Goal: Answer question/provide support

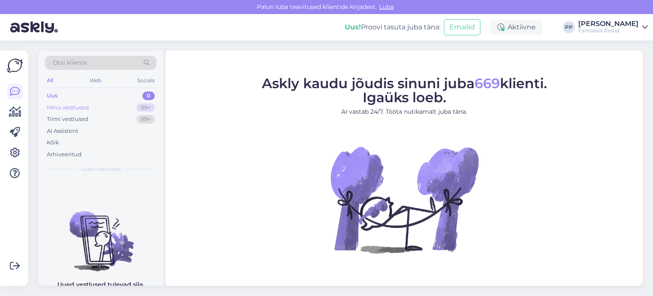
click at [75, 103] on div "Minu vestlused" at bounding box center [68, 107] width 42 height 9
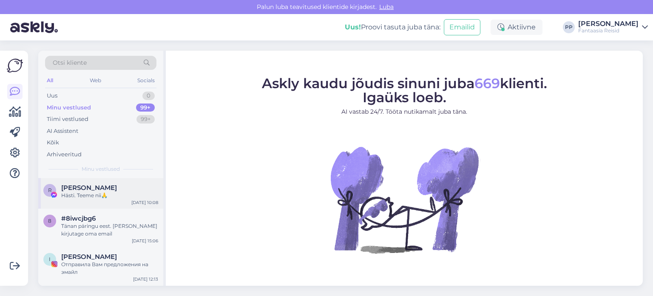
click at [92, 182] on div "R Ragnar Viinapuu Hästi. Teeme nii🙏 Aug 19 10:08" at bounding box center [100, 193] width 125 height 31
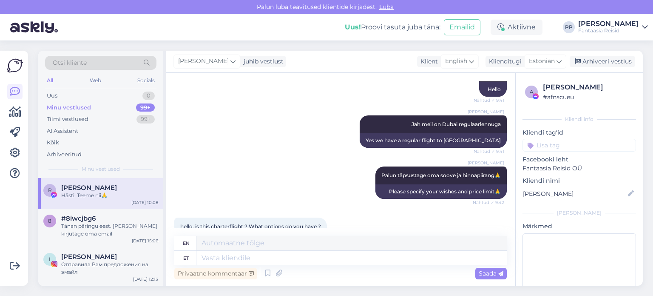
scroll to position [52, 0]
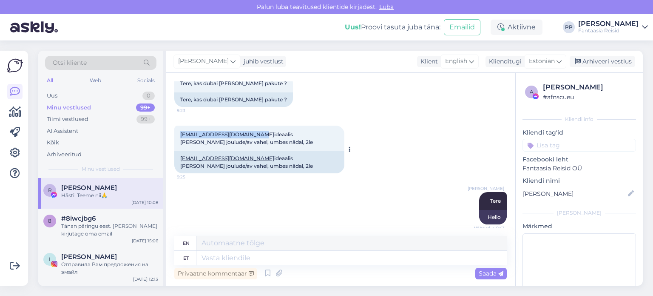
drag, startPoint x: 263, startPoint y: 135, endPoint x: 180, endPoint y: 137, distance: 83.0
click at [180, 137] on div "ragnarviinapuu@hotmail.com ideaalis minek joulude/av vahel, umbes nädal, 2le 9:…" at bounding box center [259, 138] width 170 height 26
copy link "[EMAIL_ADDRESS][DOMAIN_NAME]"
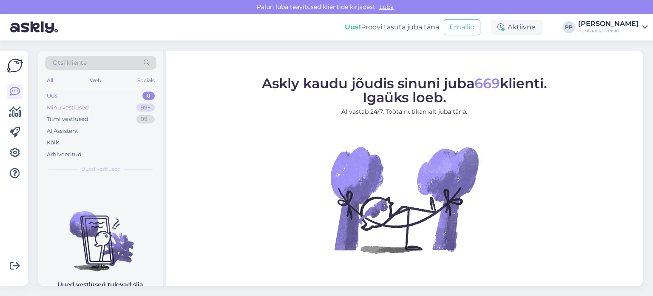
click at [85, 106] on div "Minu vestlused" at bounding box center [68, 107] width 42 height 9
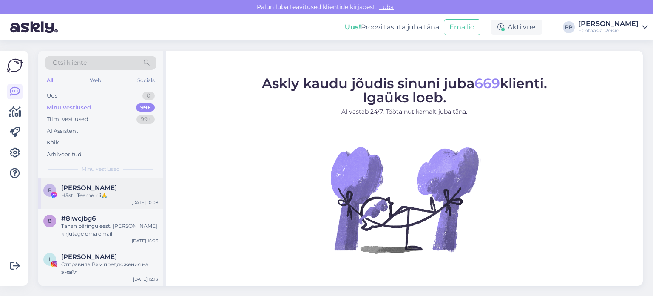
click at [92, 197] on div "Hästi. Teeme nii🙏" at bounding box center [109, 195] width 97 height 8
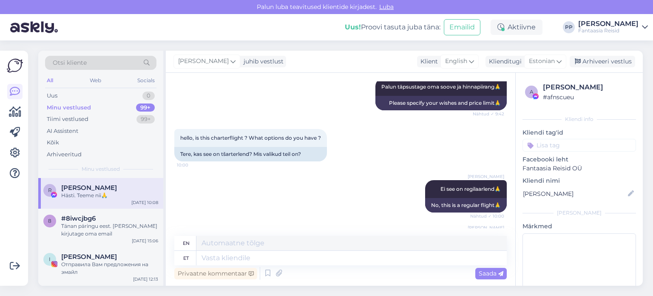
scroll to position [265, 0]
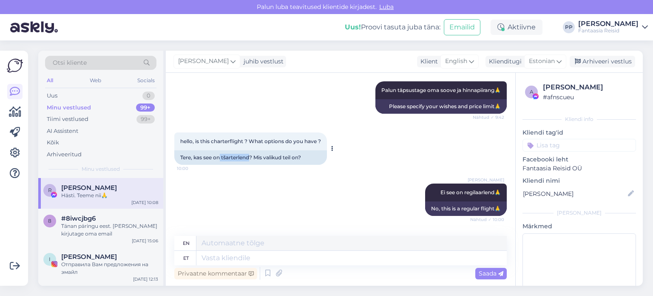
drag, startPoint x: 221, startPoint y: 173, endPoint x: 249, endPoint y: 172, distance: 28.1
click at [249, 165] on div "Tere, kas see on tšarterlend? Mis valikud teil on?" at bounding box center [250, 157] width 153 height 14
copy div "tšarterlend"
click at [313, 202] on div "Paula Pustovit Ei see on regilaarlend🙏 Nähtud ✓ 10:00 No, this is a regular fli…" at bounding box center [340, 199] width 333 height 51
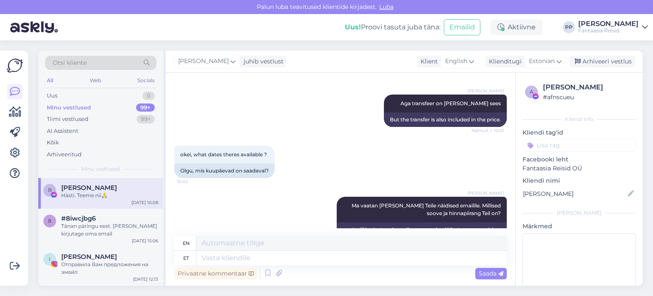
scroll to position [562, 0]
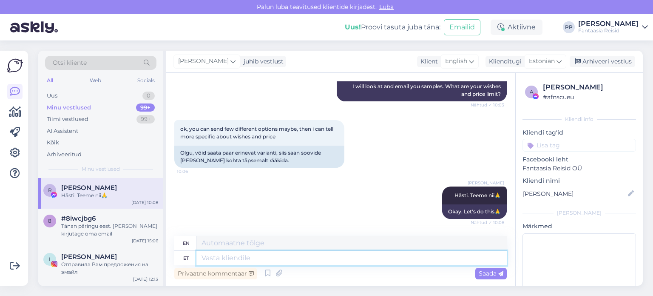
click at [219, 254] on textarea at bounding box center [352, 258] width 311 height 14
type textarea "S"
type textarea "Leidsin ja"
type textarea "I found"
type textarea "Leidsin ja s"
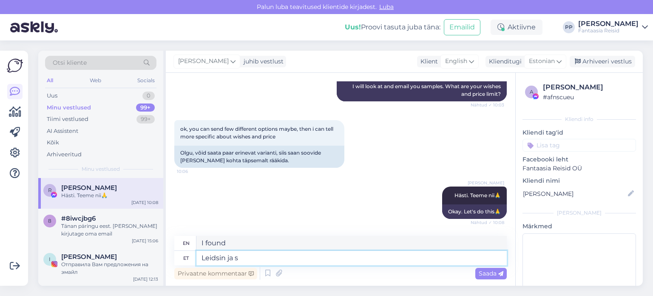
type textarea "I found and"
type textarea "Leidsin ja saatsin T"
type textarea "I found and sent"
type textarea "Leidsin ja saatsin Teile r"
type textarea "I found and sent it to you."
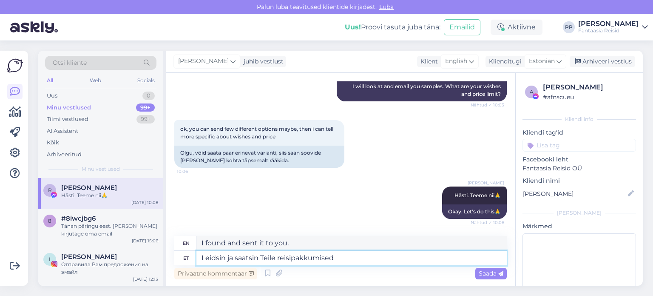
type textarea "Leidsin ja saatsin Teile reisipakkumised D"
type textarea "I found and sent you travel deals."
type textarea "Leidsin ja saatsin Teile reisipakkumised Dubaisse"
type textarea "I found and sent you travel deals to Dubai."
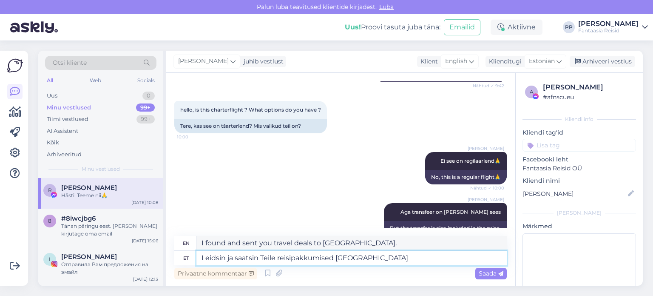
scroll to position [307, 0]
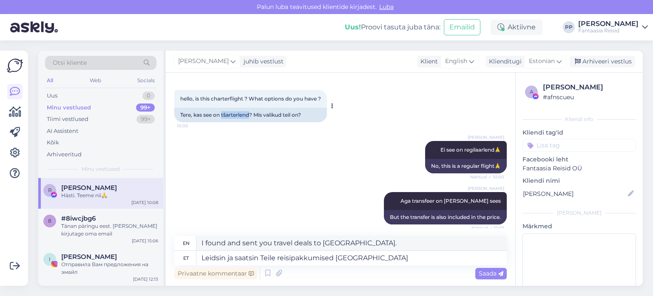
drag, startPoint x: 250, startPoint y: 130, endPoint x: 223, endPoint y: 128, distance: 27.3
click at [223, 122] on div "Tere, kas see on tšarterlend? Mis valikud teil on?" at bounding box center [250, 115] width 153 height 14
copy div "tšarterlend"
click at [389, 260] on textarea "Leidsin ja saatsin Teile reisipakkumised Dubaisse" at bounding box center [352, 258] width 311 height 14
paste textarea "tšarterlend"
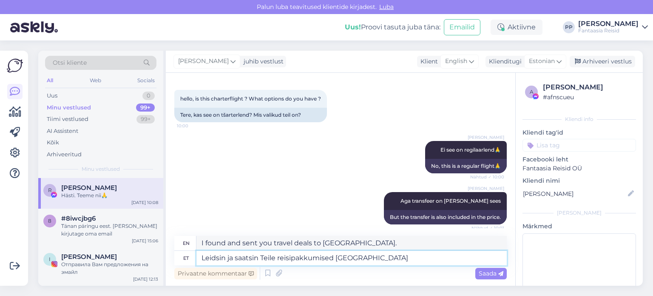
type textarea "Leidsin ja saatsin Teile reisipakkumised Dubaisse tšarterlend"
type textarea "I found and sent you travel offers for a charter flight to Dubai."
type textarea "Leidsin ja saatsin Teile reisipakkumised Dubaisse tšarterlendudega)"
type textarea "I found and sent you travel offers to Dubai with charter flights)"
type textarea "Leidsin ja saatsin Teile reisipakkumised Dubaisse tšarterlendudega)"
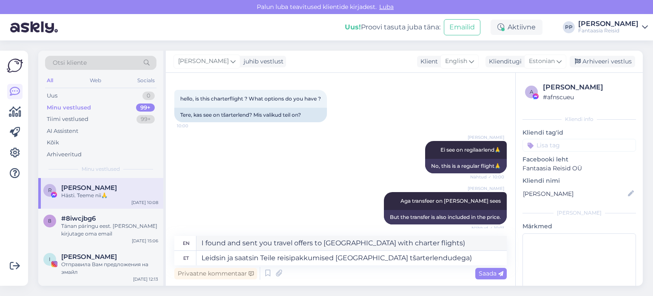
click at [493, 274] on span "Saada" at bounding box center [491, 273] width 25 height 8
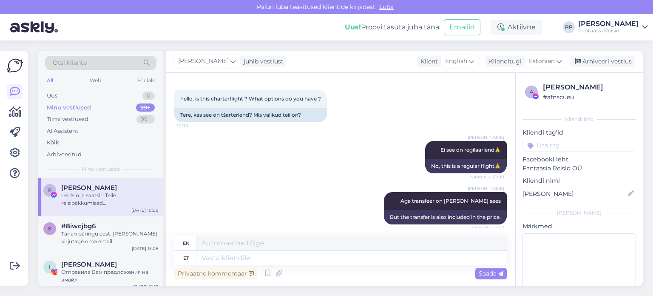
scroll to position [629, 0]
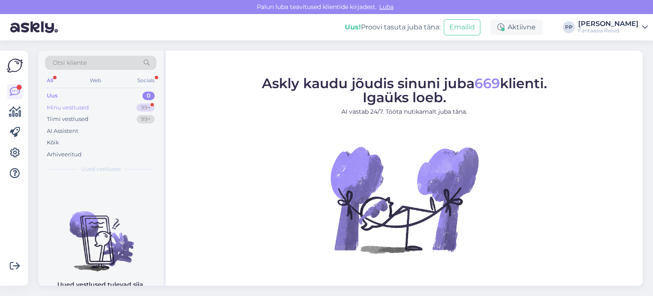
click at [102, 105] on div "Minu vestlused 99+" at bounding box center [100, 108] width 111 height 12
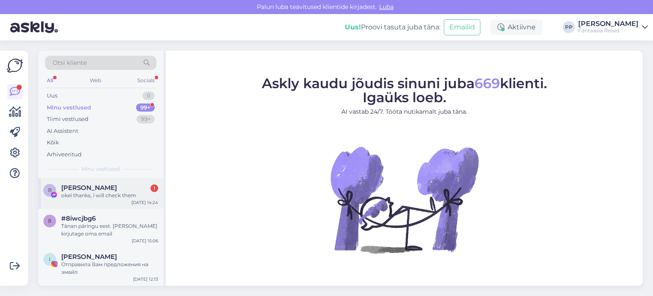
click at [104, 191] on div "okei thanks, i will check them" at bounding box center [109, 195] width 97 height 8
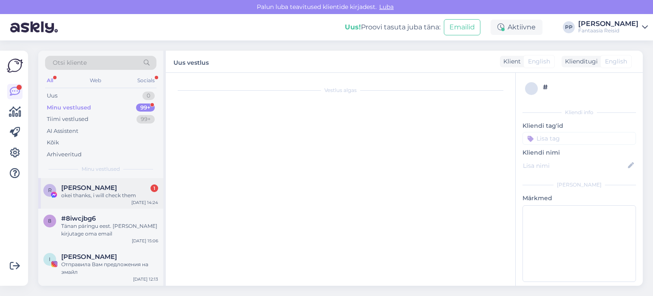
scroll to position [680, 0]
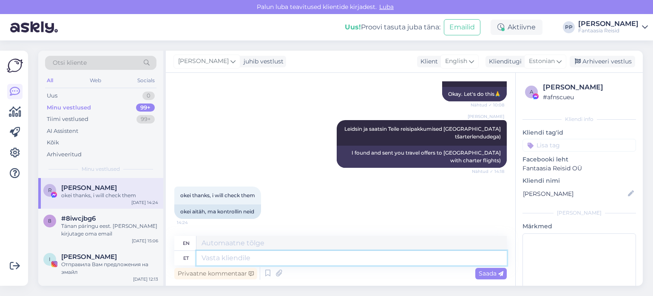
click at [231, 253] on textarea at bounding box center [352, 258] width 311 height 14
type textarea "Palun)"
type textarea "Please)"
type textarea "Palun)"
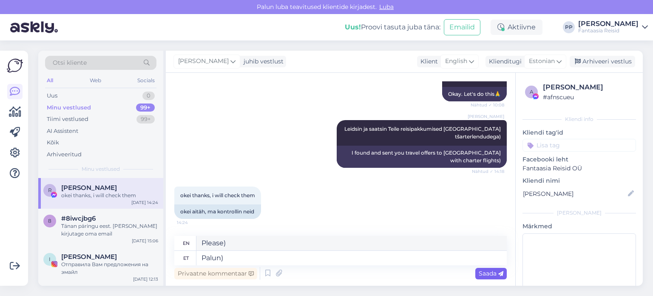
click at [503, 270] on span "Saada" at bounding box center [491, 273] width 25 height 8
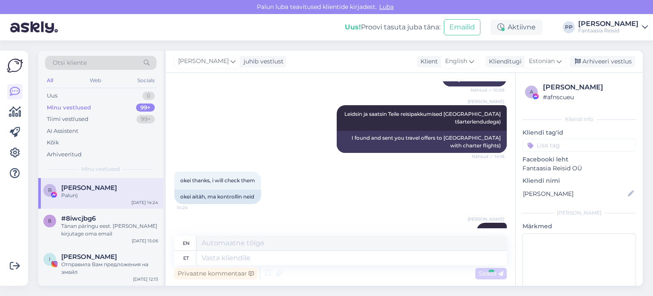
scroll to position [731, 0]
